Goal: Use online tool/utility: Utilize a website feature to perform a specific function

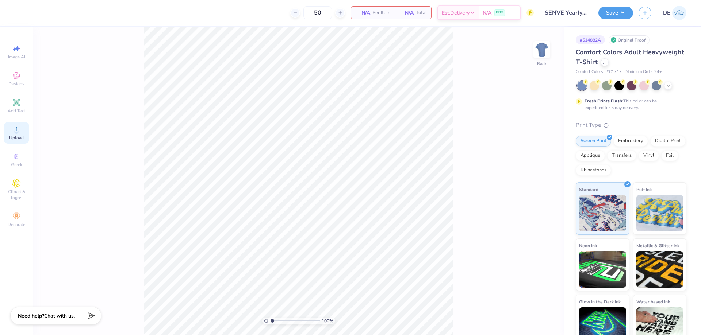
click at [16, 138] on span "Upload" at bounding box center [16, 138] width 15 height 6
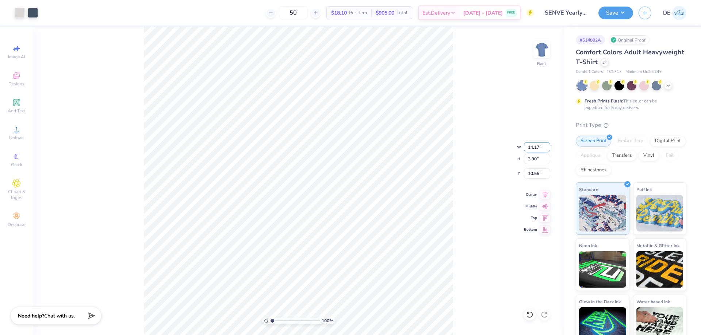
click at [532, 149] on input "14.17" at bounding box center [537, 147] width 26 height 10
type input "4.50"
type input "1.24"
type input "3.00"
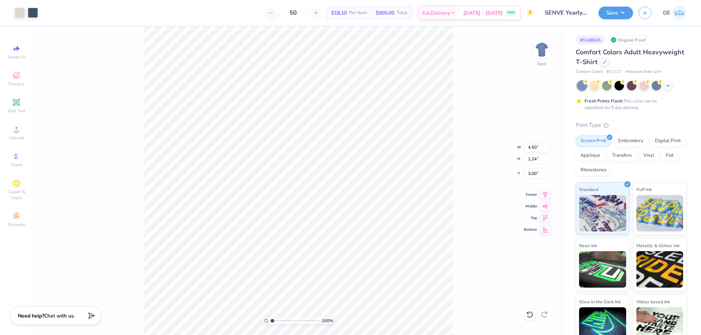
click at [473, 166] on div "100 % Back W 4.50 4.50 " H 1.24 1.24 " Y 3.00 3.00 " Center Middle Top Bottom" at bounding box center [298, 181] width 531 height 309
click at [539, 51] on img at bounding box center [541, 49] width 29 height 29
click at [19, 132] on icon at bounding box center [16, 129] width 9 height 9
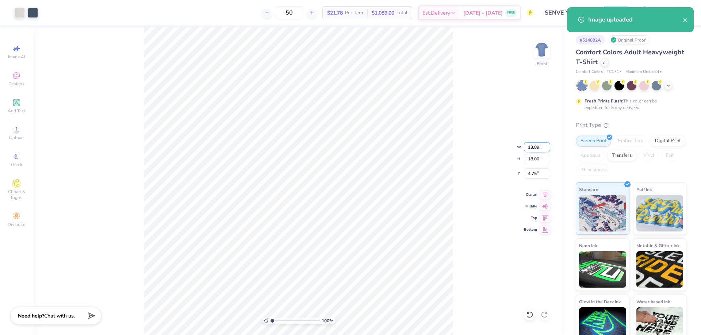
click at [532, 146] on input "13.89" at bounding box center [537, 147] width 26 height 10
type input "10.15"
type input "13.15"
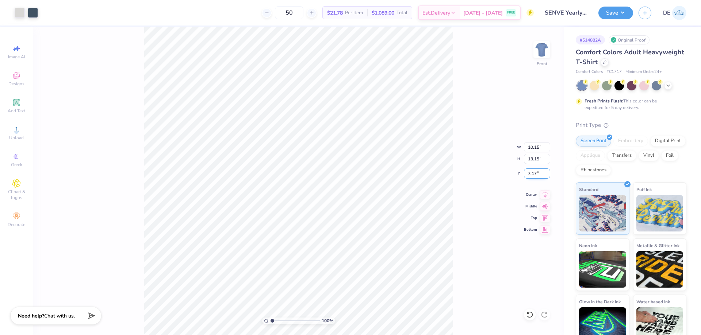
click at [532, 177] on input "7.17" at bounding box center [537, 174] width 26 height 10
type input "3.00"
click at [604, 10] on button "Save" at bounding box center [615, 11] width 35 height 13
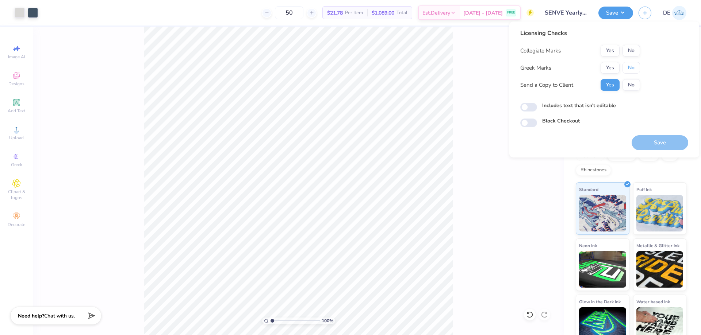
drag, startPoint x: 632, startPoint y: 62, endPoint x: 628, endPoint y: 57, distance: 7.1
click at [630, 62] on button "No" at bounding box center [631, 68] width 18 height 12
click at [628, 57] on div "Collegiate Marks Yes No Greek Marks Yes No Send a Copy to Client Yes No" at bounding box center [580, 68] width 120 height 46
click at [633, 55] on button "No" at bounding box center [631, 51] width 18 height 12
click at [655, 139] on button "Save" at bounding box center [659, 142] width 57 height 15
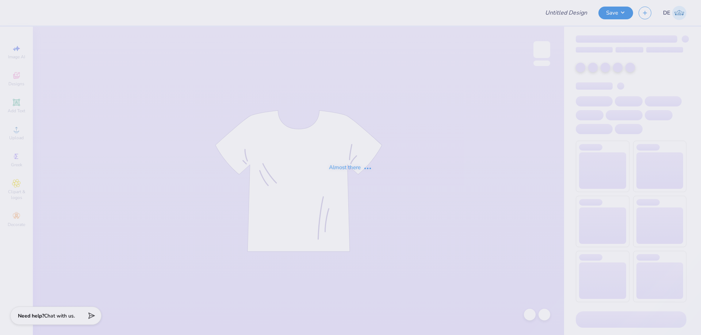
type input "Boys Hoco"
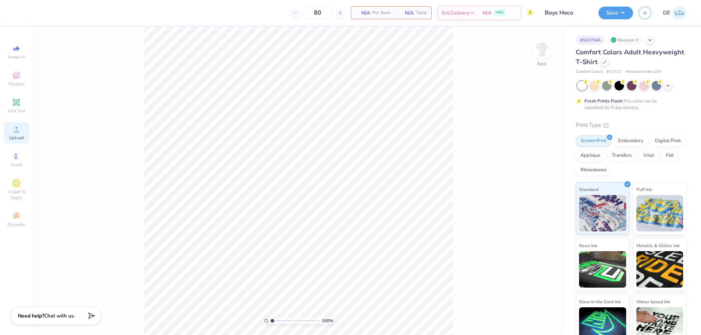
click at [16, 136] on span "Upload" at bounding box center [16, 138] width 15 height 6
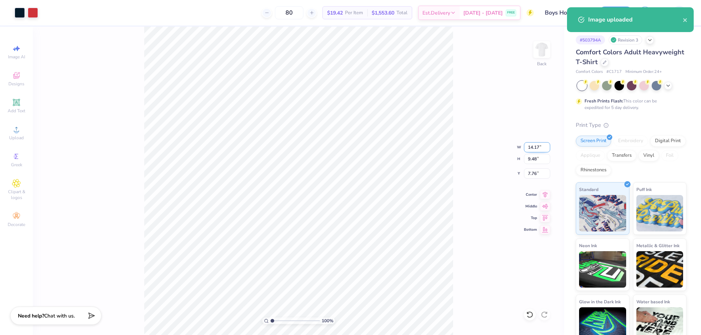
click at [532, 150] on input "14.17" at bounding box center [537, 147] width 26 height 10
click at [530, 149] on input "14.17" at bounding box center [537, 147] width 26 height 10
type input "3.50"
type input "2.34"
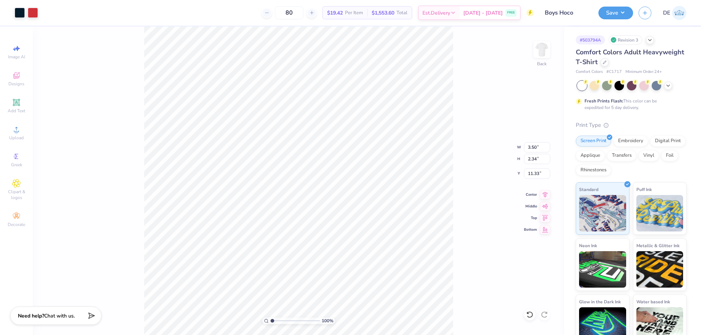
type input "3.00"
click at [538, 58] on img at bounding box center [541, 49] width 29 height 29
click at [19, 137] on span "Upload" at bounding box center [16, 138] width 15 height 6
click at [14, 130] on icon at bounding box center [16, 129] width 9 height 9
click at [532, 162] on input "15.83" at bounding box center [537, 159] width 26 height 10
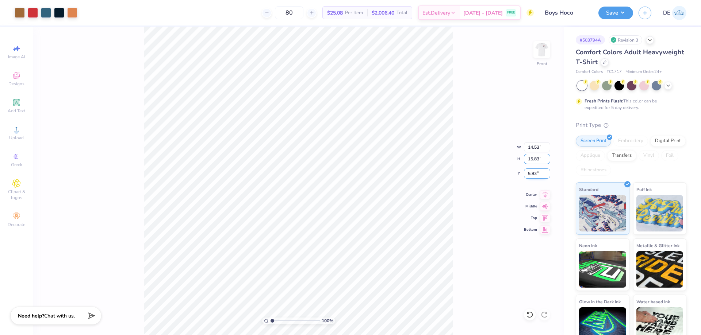
paste input "2.30"
type input "12.30"
click at [531, 174] on input "5.83" at bounding box center [537, 174] width 26 height 10
type input "11.29"
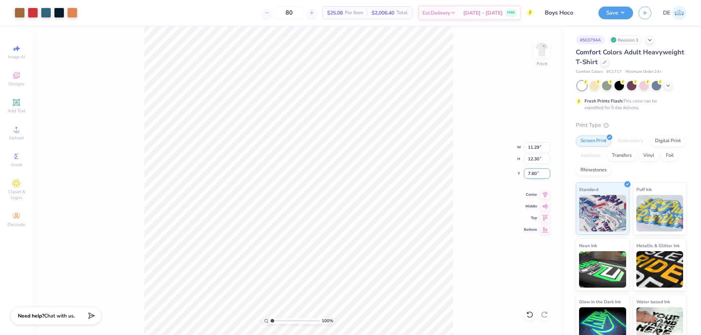
click at [524, 173] on input "7.60" at bounding box center [537, 174] width 26 height 10
type input "3.00"
click at [608, 12] on button "Save" at bounding box center [615, 11] width 35 height 13
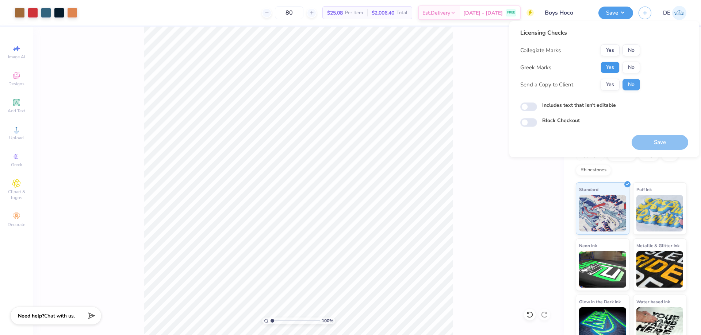
click at [610, 66] on button "Yes" at bounding box center [609, 68] width 19 height 12
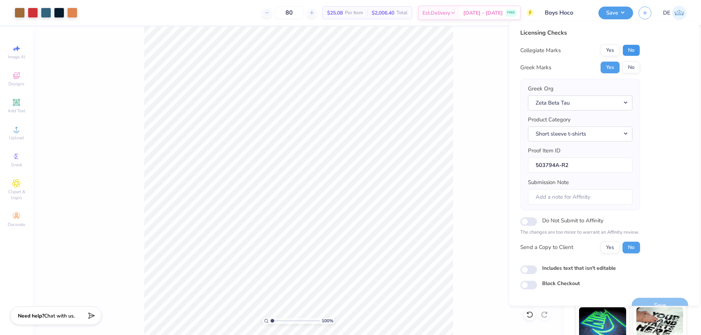
click at [627, 47] on button "No" at bounding box center [631, 51] width 18 height 12
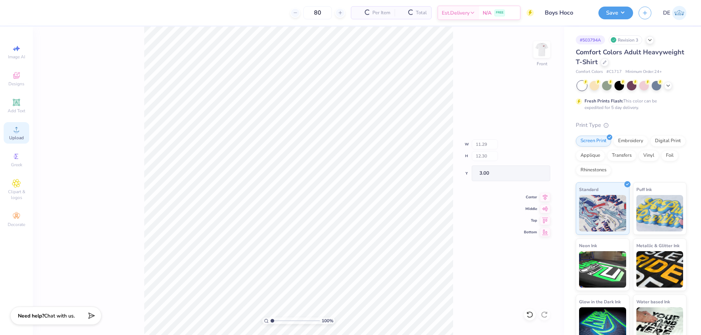
click at [15, 134] on icon at bounding box center [16, 129] width 9 height 9
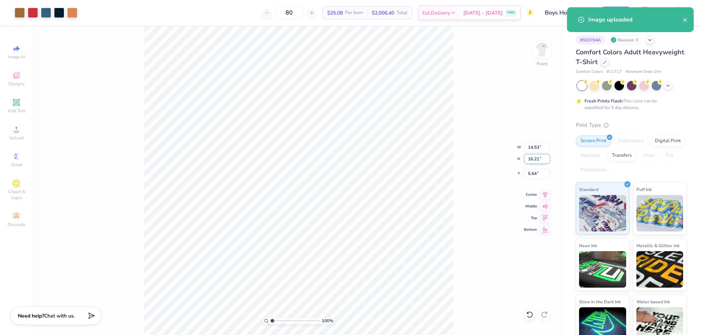
click at [531, 161] on input "16.21" at bounding box center [537, 159] width 26 height 10
paste input "2.30"
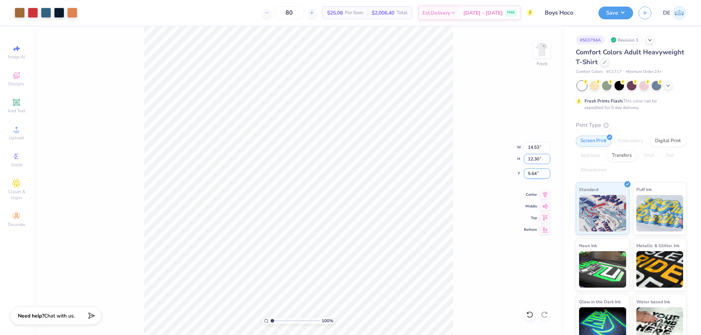
type input "12.30"
click at [529, 178] on input "5.64" at bounding box center [537, 174] width 26 height 10
click at [529, 174] on input "5.64" at bounding box center [537, 174] width 26 height 10
type input "11.03"
click at [529, 174] on input "7.60" at bounding box center [537, 174] width 26 height 10
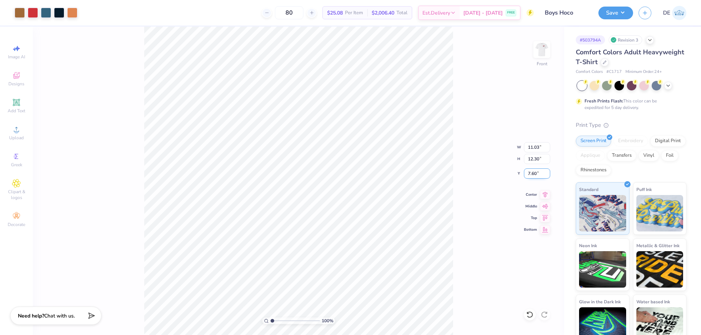
click at [529, 174] on input "7.60" at bounding box center [537, 174] width 26 height 10
type input "3.00"
click at [544, 47] on img at bounding box center [541, 49] width 29 height 29
click at [546, 58] on div at bounding box center [542, 50] width 34 height 34
click at [612, 15] on button "Save" at bounding box center [615, 11] width 35 height 13
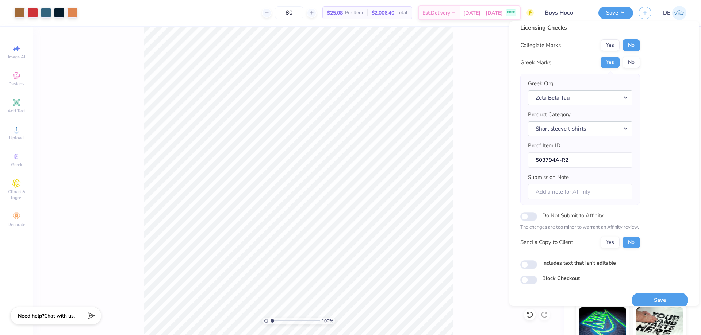
scroll to position [14, 0]
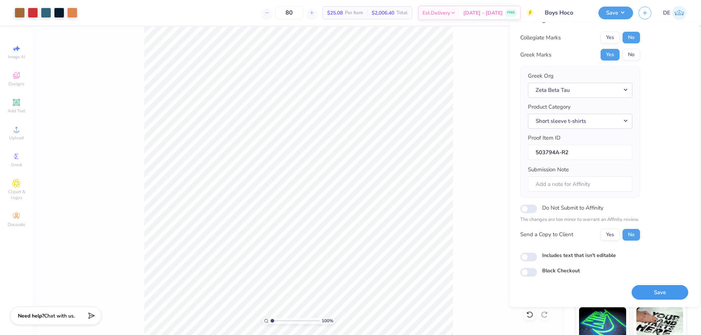
click at [643, 288] on button "Save" at bounding box center [659, 292] width 57 height 15
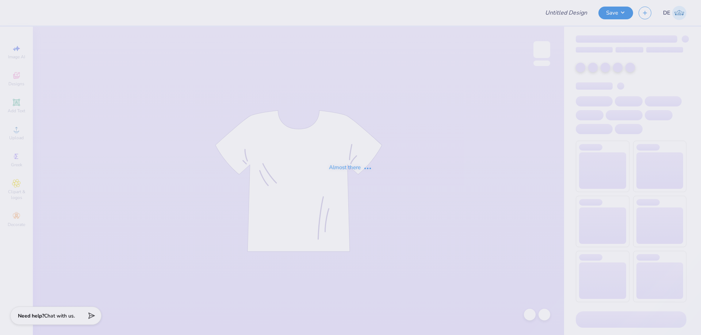
type input "surf team sample"
